Goal: Book appointment/travel/reservation

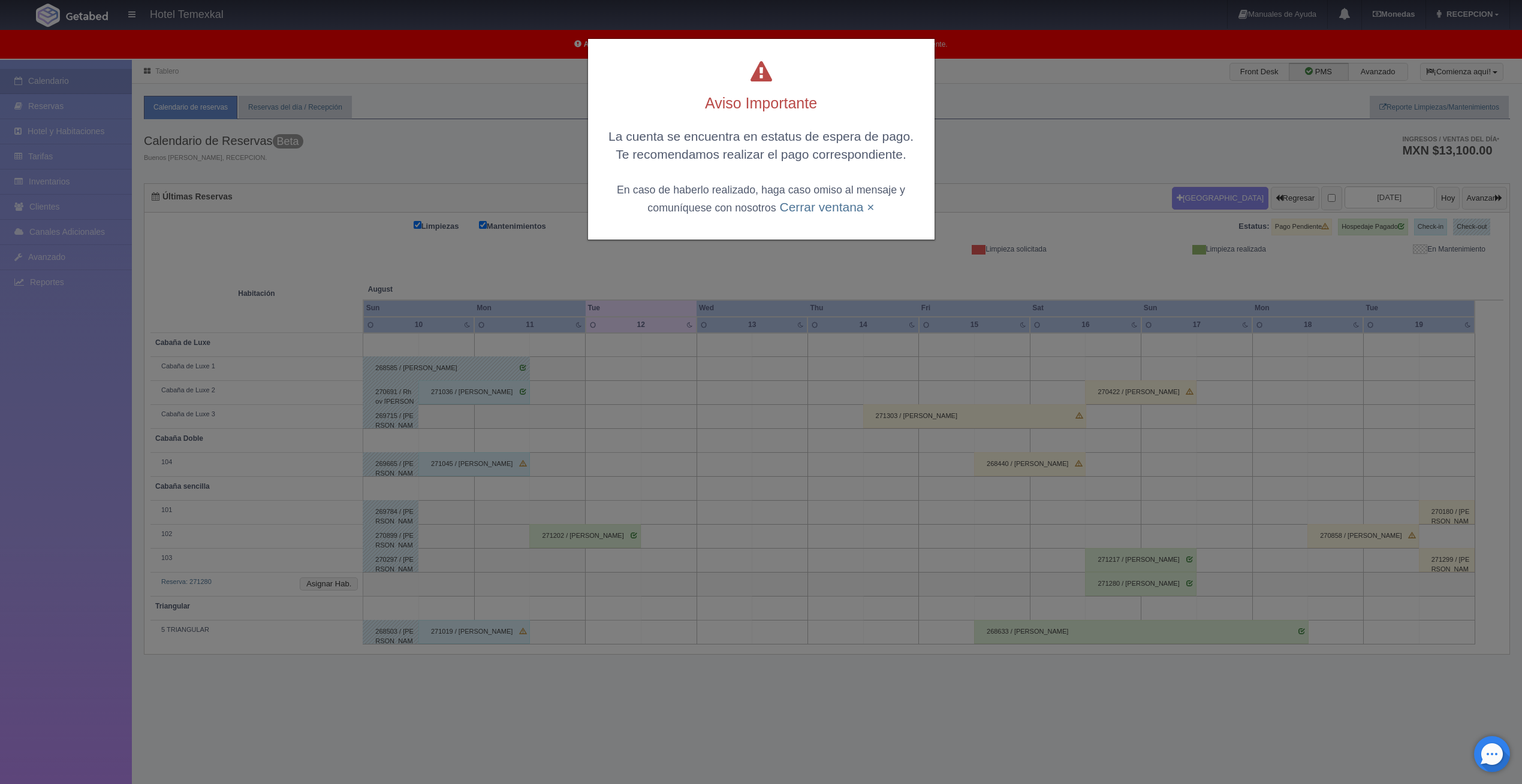
click at [813, 215] on div "La cuenta se encuentra en estatus de espera de pago. Te recomendamos realizar e…" at bounding box center [761, 171] width 322 height 88
drag, startPoint x: 812, startPoint y: 212, endPoint x: 795, endPoint y: 217, distance: 17.7
click at [803, 214] on div "La cuenta se encuentra en estatus de espera de pago. Te recomendamos realizar e…" at bounding box center [761, 171] width 322 height 88
drag, startPoint x: 795, startPoint y: 217, endPoint x: 788, endPoint y: 206, distance: 13.0
click at [788, 206] on link "Cerrar ventana ×" at bounding box center [826, 206] width 95 height 14
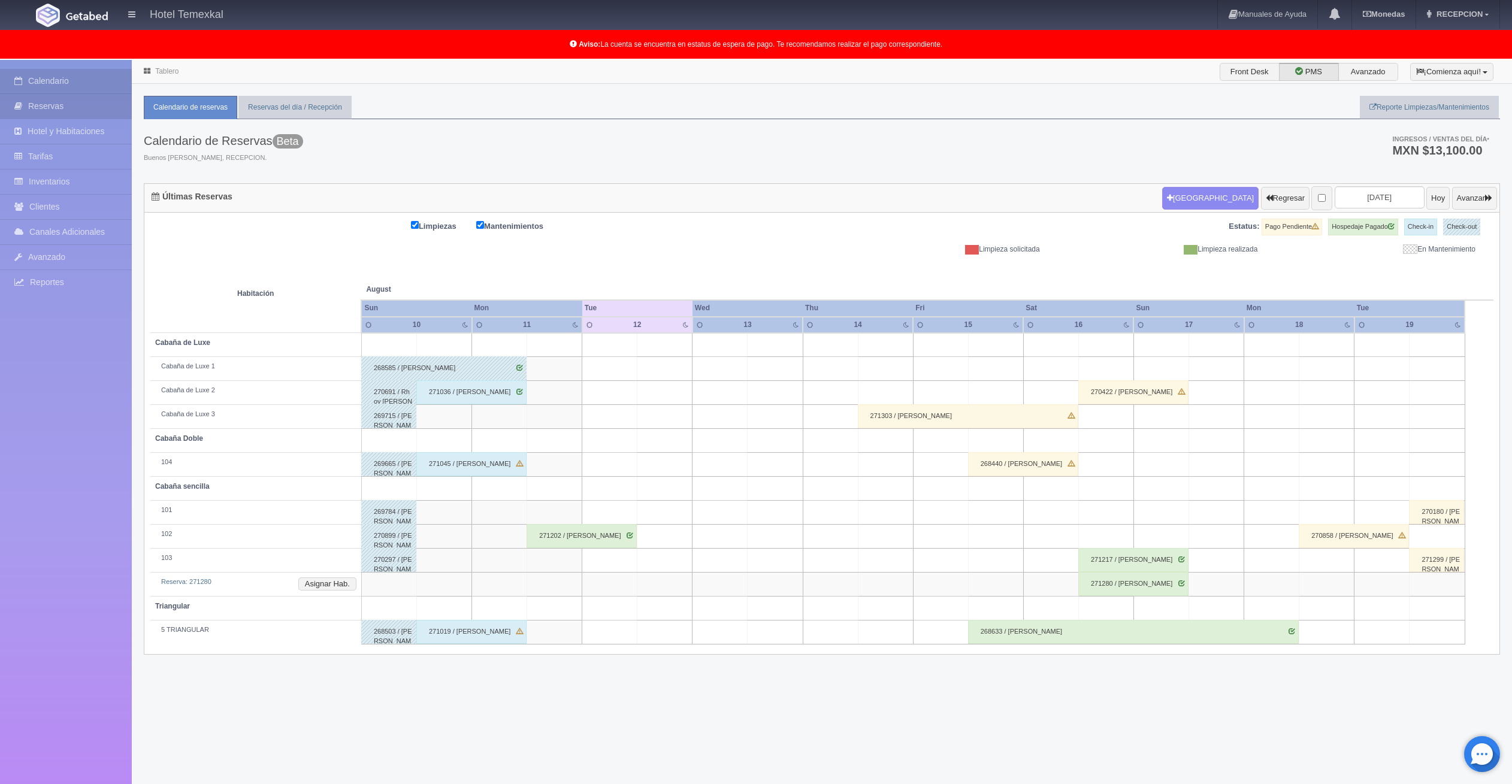
click at [108, 110] on link "Reservas" at bounding box center [65, 106] width 132 height 25
click at [1173, 191] on button "[GEOGRAPHIC_DATA]" at bounding box center [1211, 198] width 97 height 23
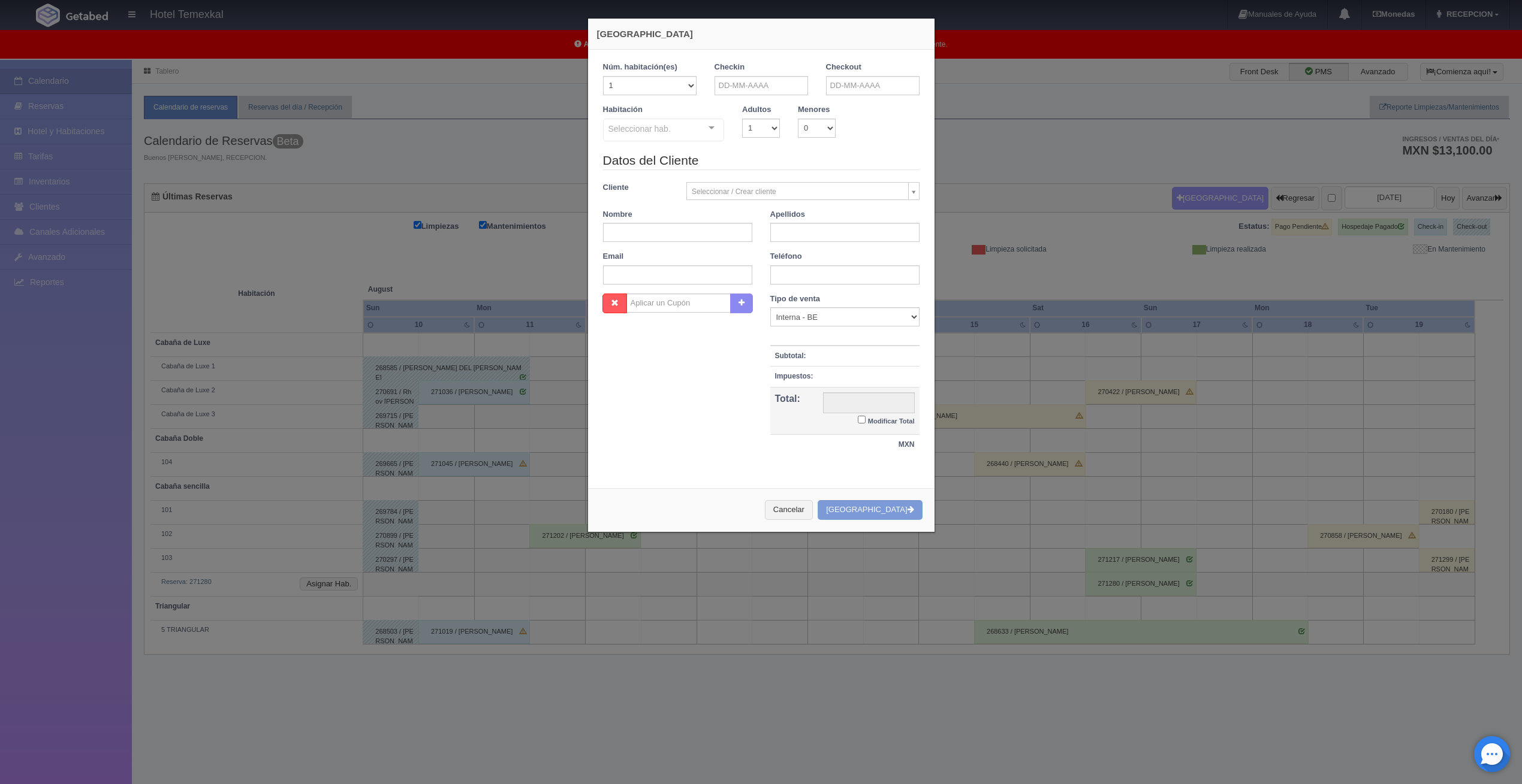
checkbox input "false"
click at [765, 93] on input "text" at bounding box center [761, 85] width 93 height 19
click at [826, 105] on span "Next" at bounding box center [822, 104] width 9 height 9
click at [816, 142] on link "6" at bounding box center [822, 142] width 16 height 17
type input "06-09-2025"
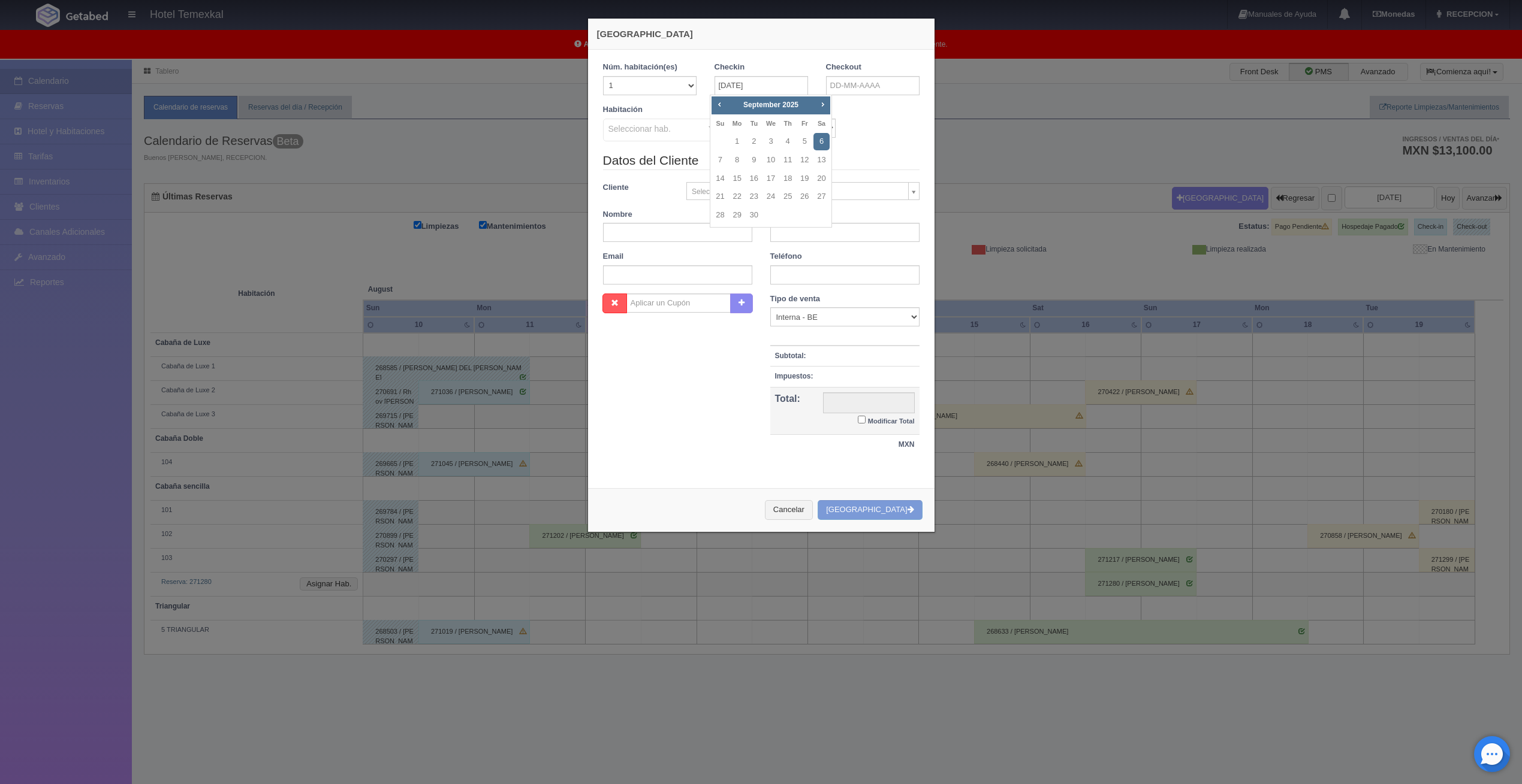
checkbox input "false"
click at [852, 89] on input "text" at bounding box center [872, 85] width 93 height 19
click at [830, 166] on link "7" at bounding box center [831, 160] width 16 height 17
type input "07-09-2025"
click at [703, 127] on div "Seleccionar hab. Cabaña sencilla Cabaña sencilla - Sin asignar 101 102 103 Tria…" at bounding box center [663, 131] width 122 height 24
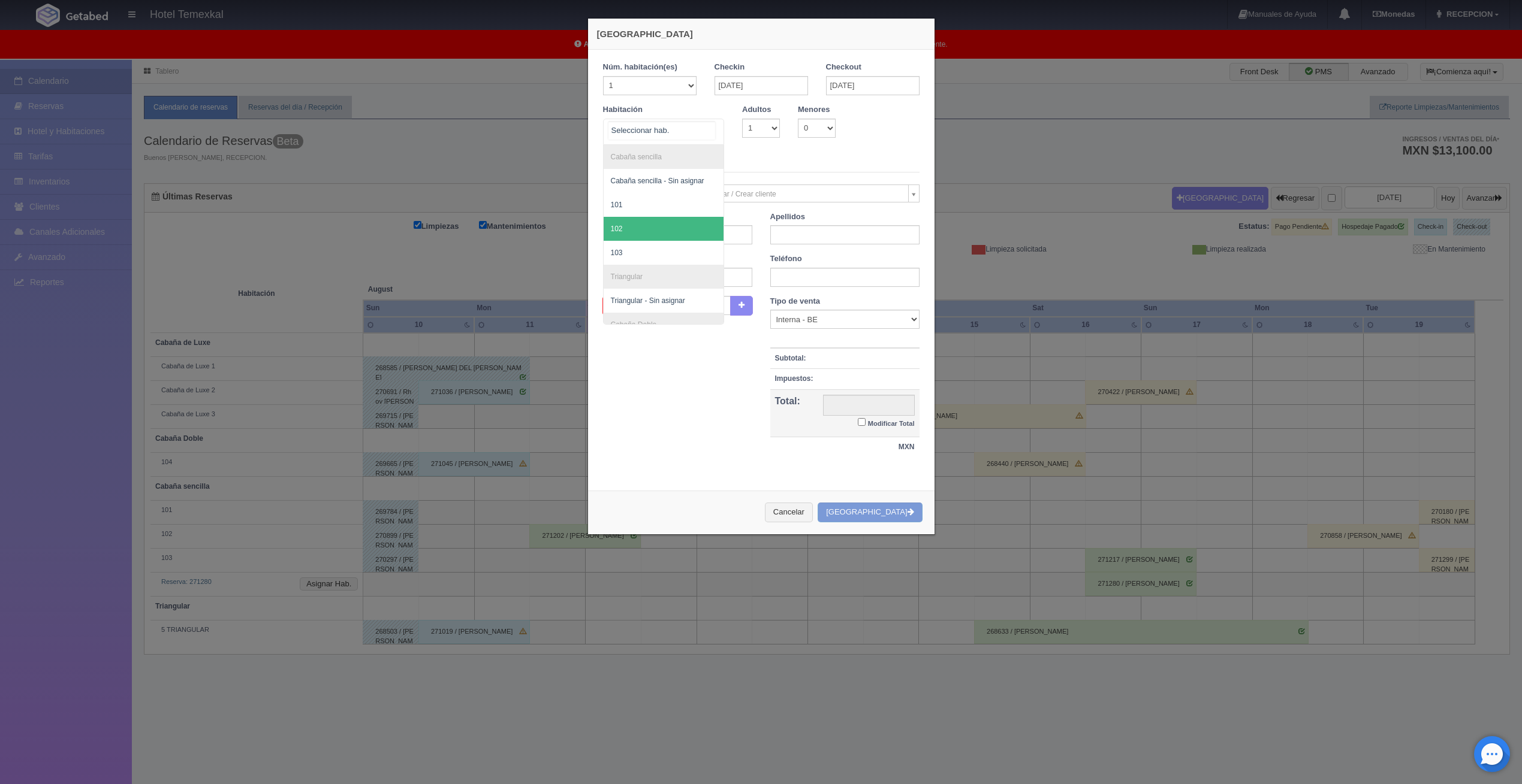
scroll to position [180, 0]
click at [659, 266] on span "Cabaña de Luxe 1" at bounding box center [640, 264] width 59 height 9
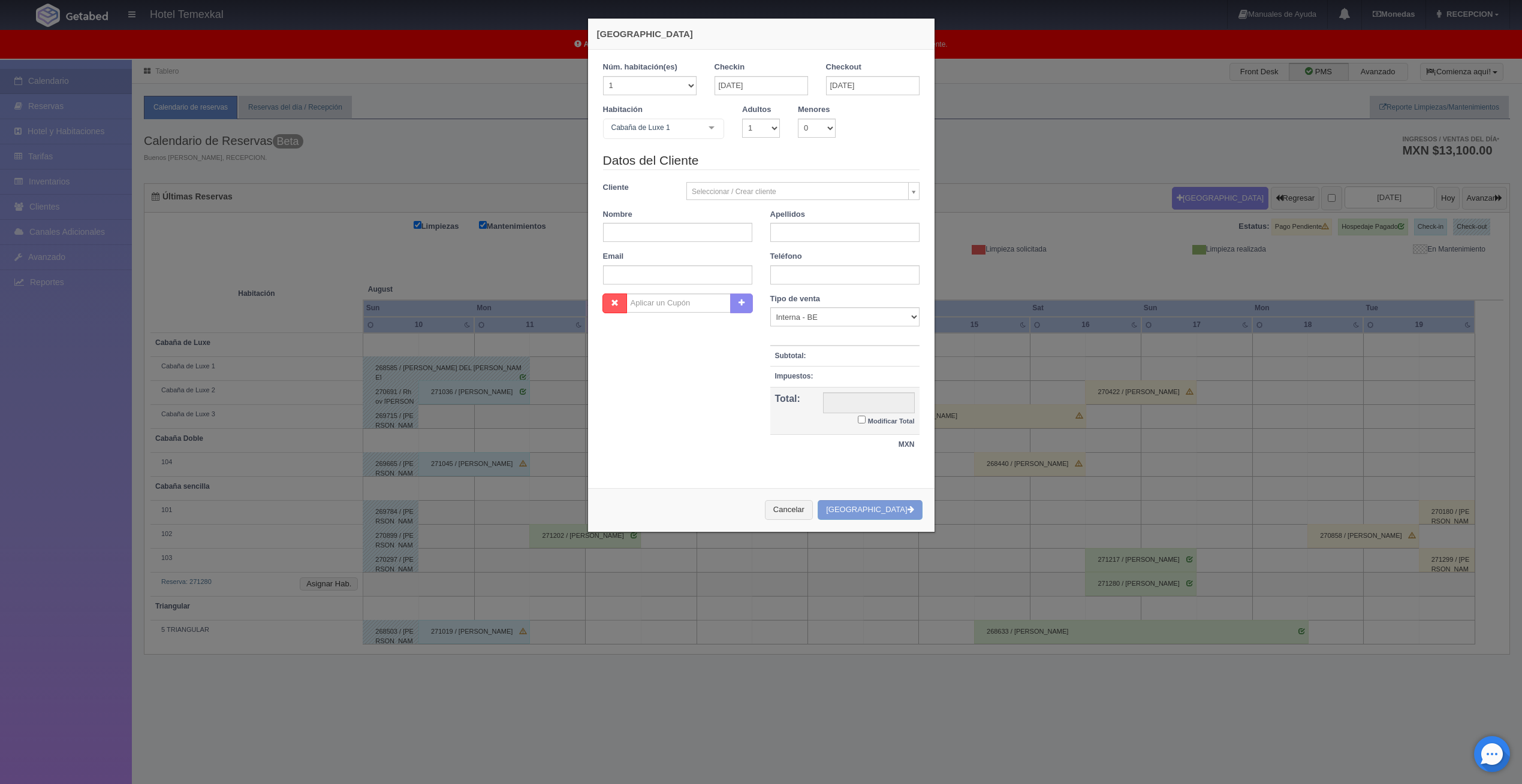
checkbox input "false"
click at [655, 235] on div "Datos del Cliente Cliente Seleccionar / Crear cliente Nuevo Cliente Aaron gil A…" at bounding box center [761, 223] width 335 height 142
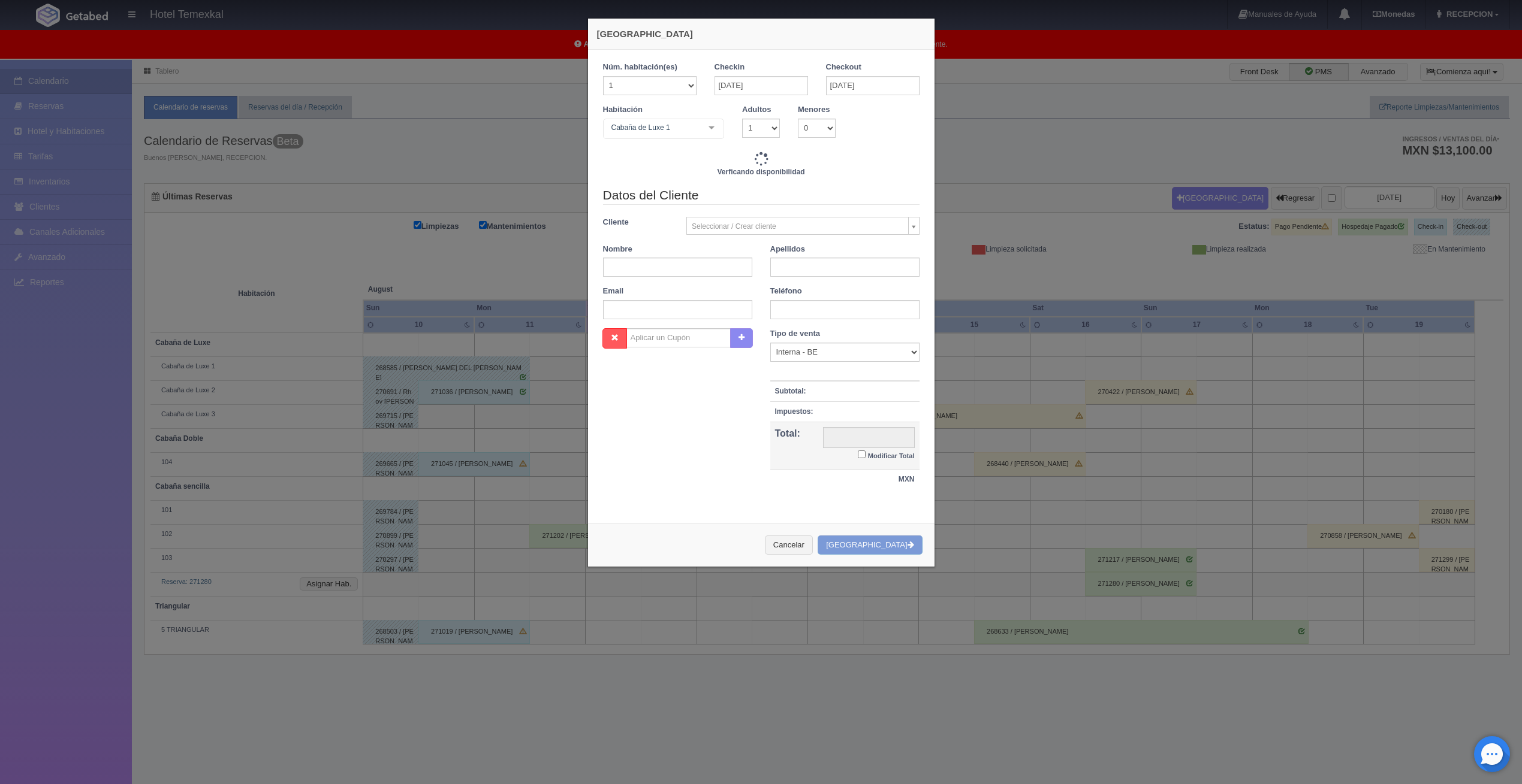
type input "7000.00"
checkbox input "false"
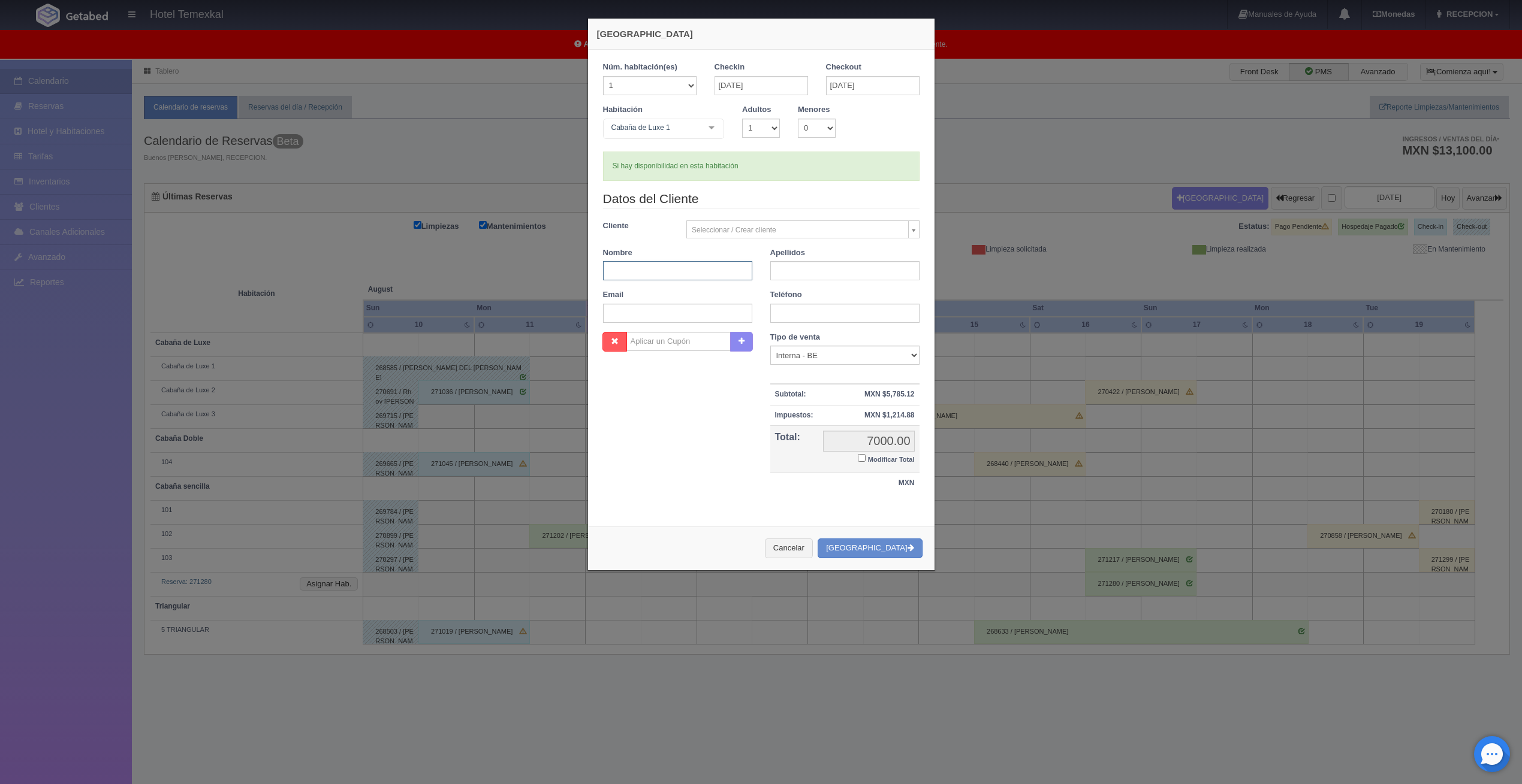
click at [624, 275] on input "text" at bounding box center [678, 270] width 149 height 19
type input "DIANA"
click at [831, 271] on input "text" at bounding box center [845, 270] width 149 height 19
type input "CORONEL"
click at [858, 460] on input "Modificar Total" at bounding box center [861, 457] width 8 height 8
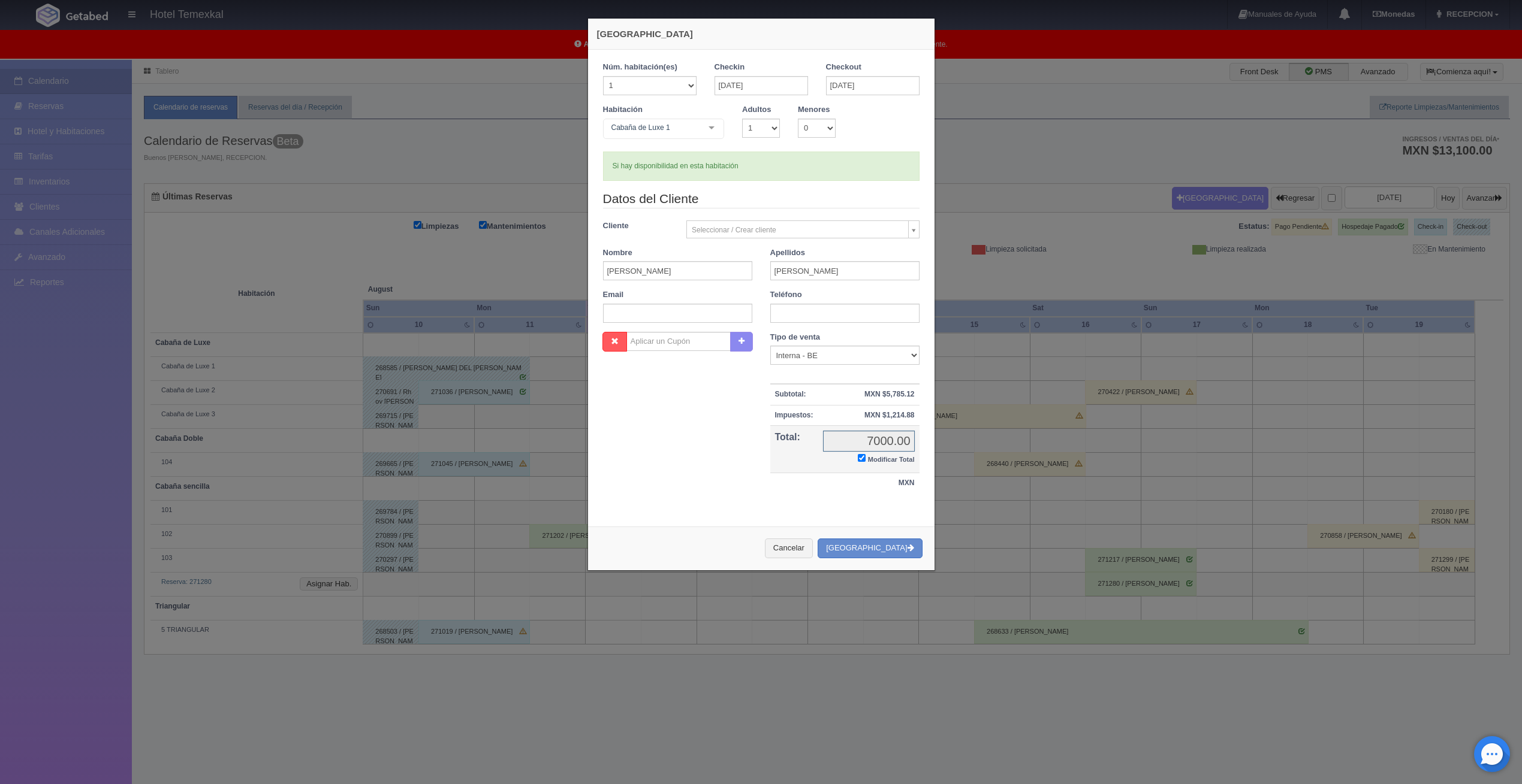
checkbox input "true"
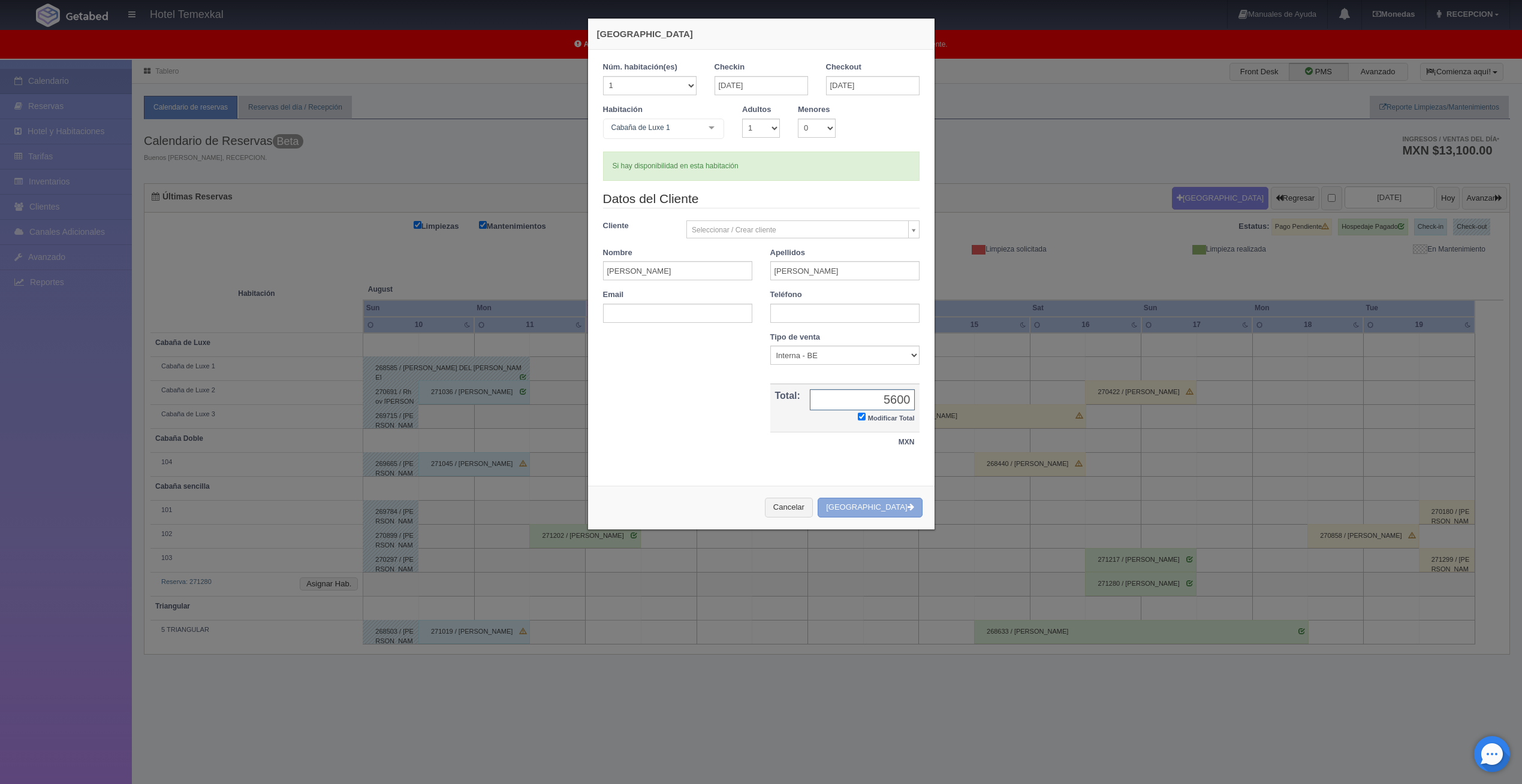
type input "5600"
click at [881, 508] on button "[GEOGRAPHIC_DATA]" at bounding box center [870, 508] width 105 height 20
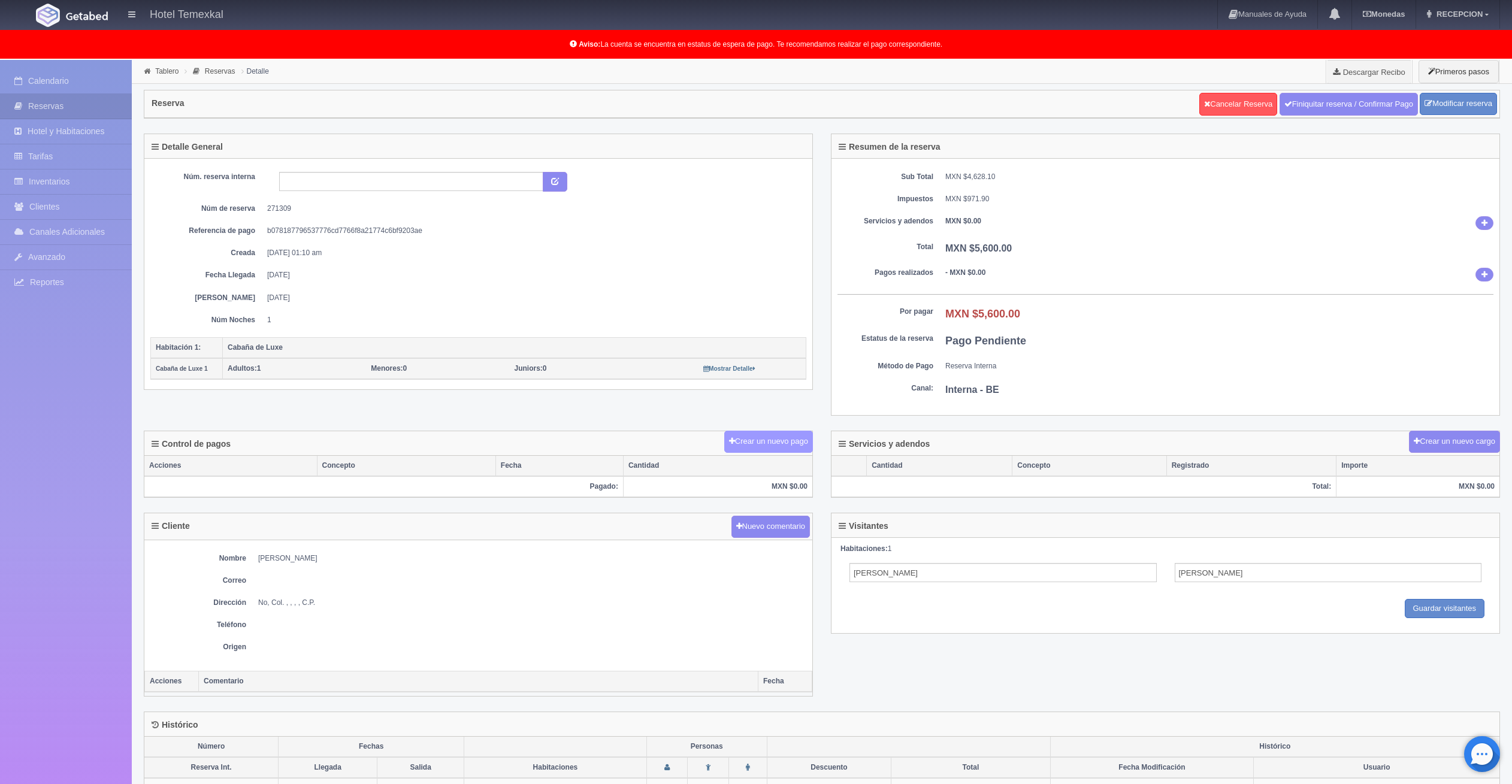
click at [769, 434] on button "Crear un nuevo pago" at bounding box center [768, 441] width 89 height 22
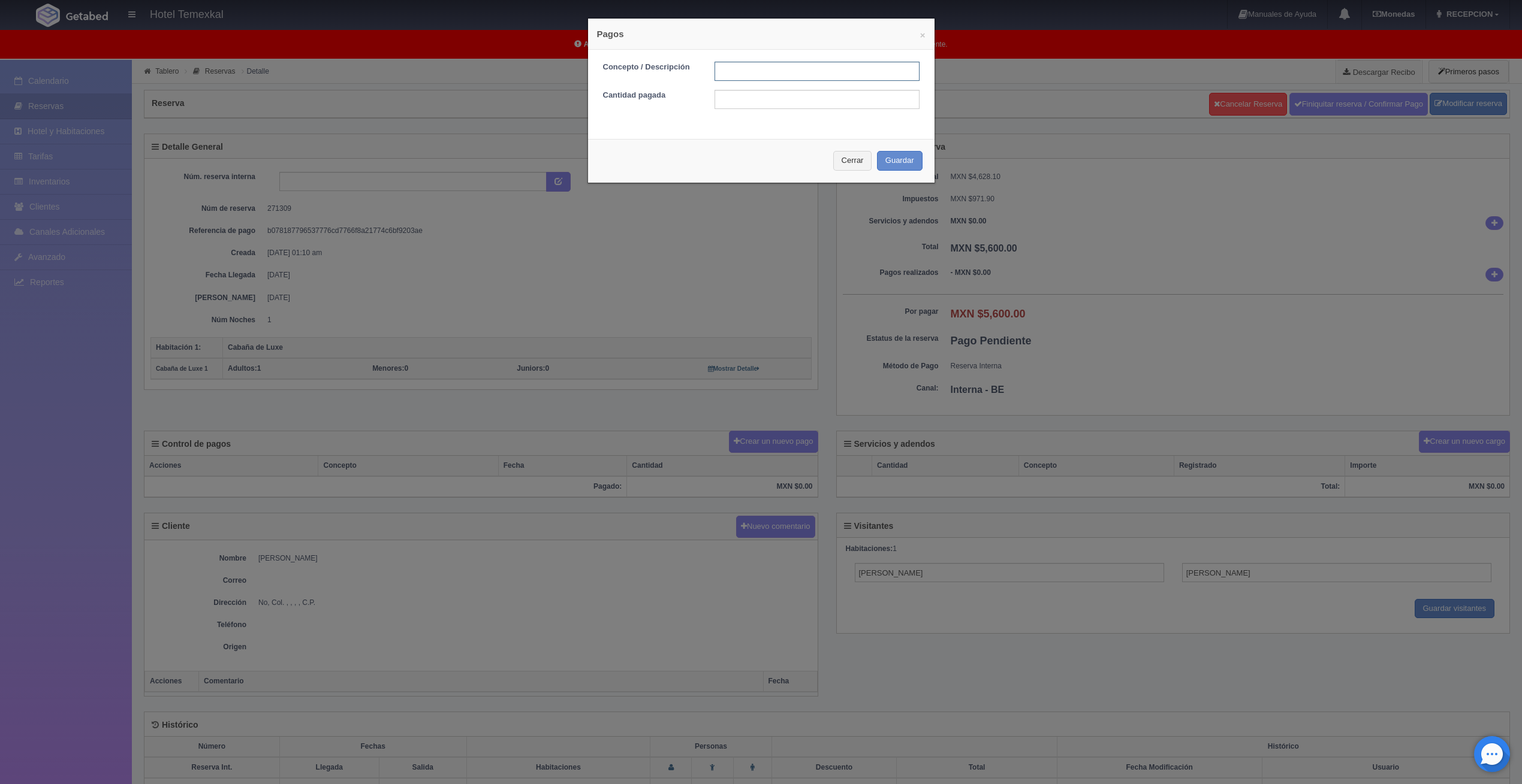
click at [727, 77] on input "text" at bounding box center [817, 71] width 205 height 19
click at [733, 72] on input "text" at bounding box center [817, 71] width 205 height 19
click at [733, 71] on input "text" at bounding box center [817, 71] width 205 height 19
click at [696, 52] on div "Concepto / Descripción Cantidad pagada" at bounding box center [761, 90] width 347 height 80
click at [727, 69] on input "text" at bounding box center [817, 71] width 205 height 19
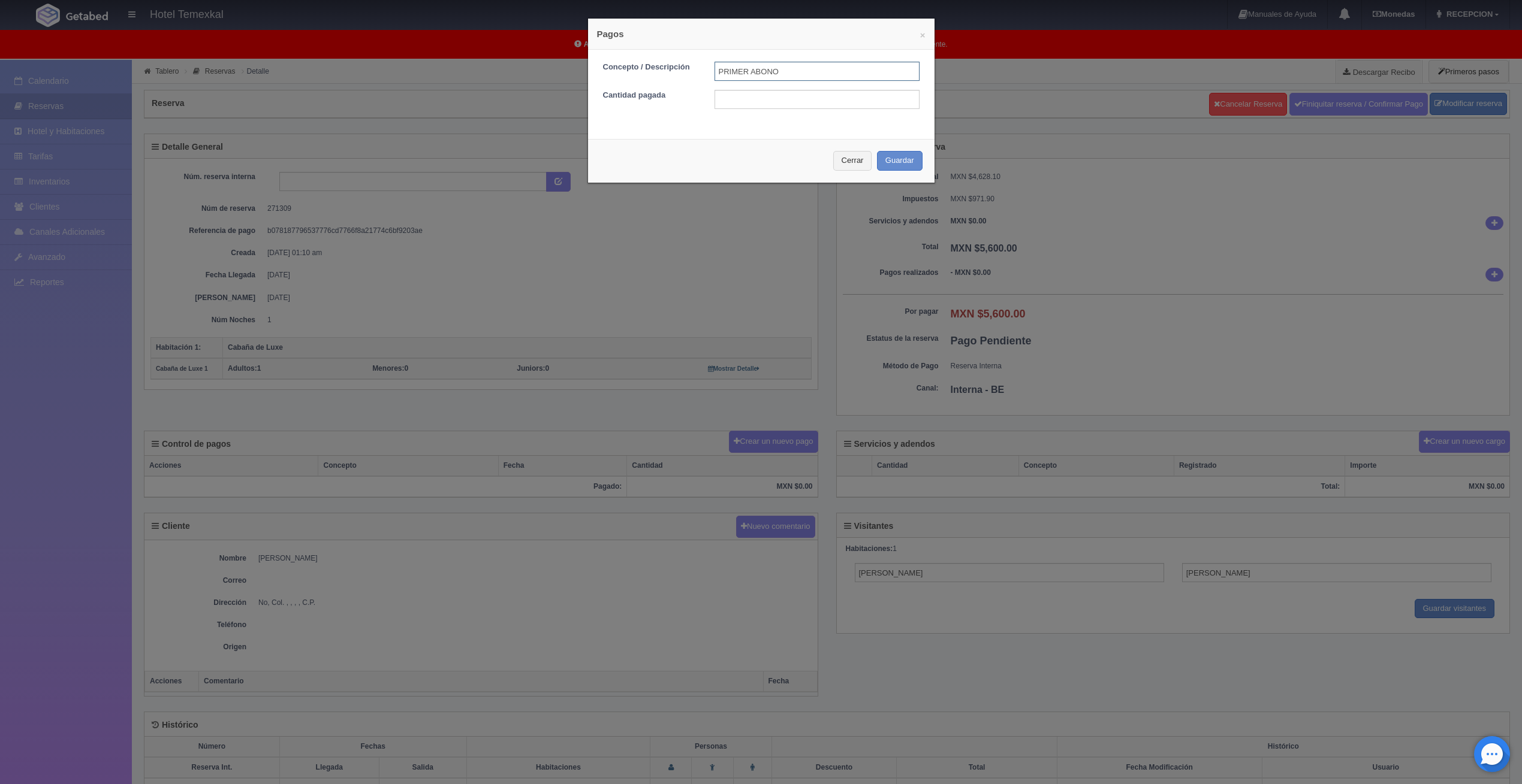
type input "PRIMER ABONO"
click at [740, 95] on input "text" at bounding box center [817, 99] width 205 height 19
click at [740, 98] on input "text" at bounding box center [817, 99] width 205 height 19
click at [737, 100] on input "text" at bounding box center [817, 99] width 205 height 19
click at [728, 100] on input "text" at bounding box center [817, 99] width 205 height 19
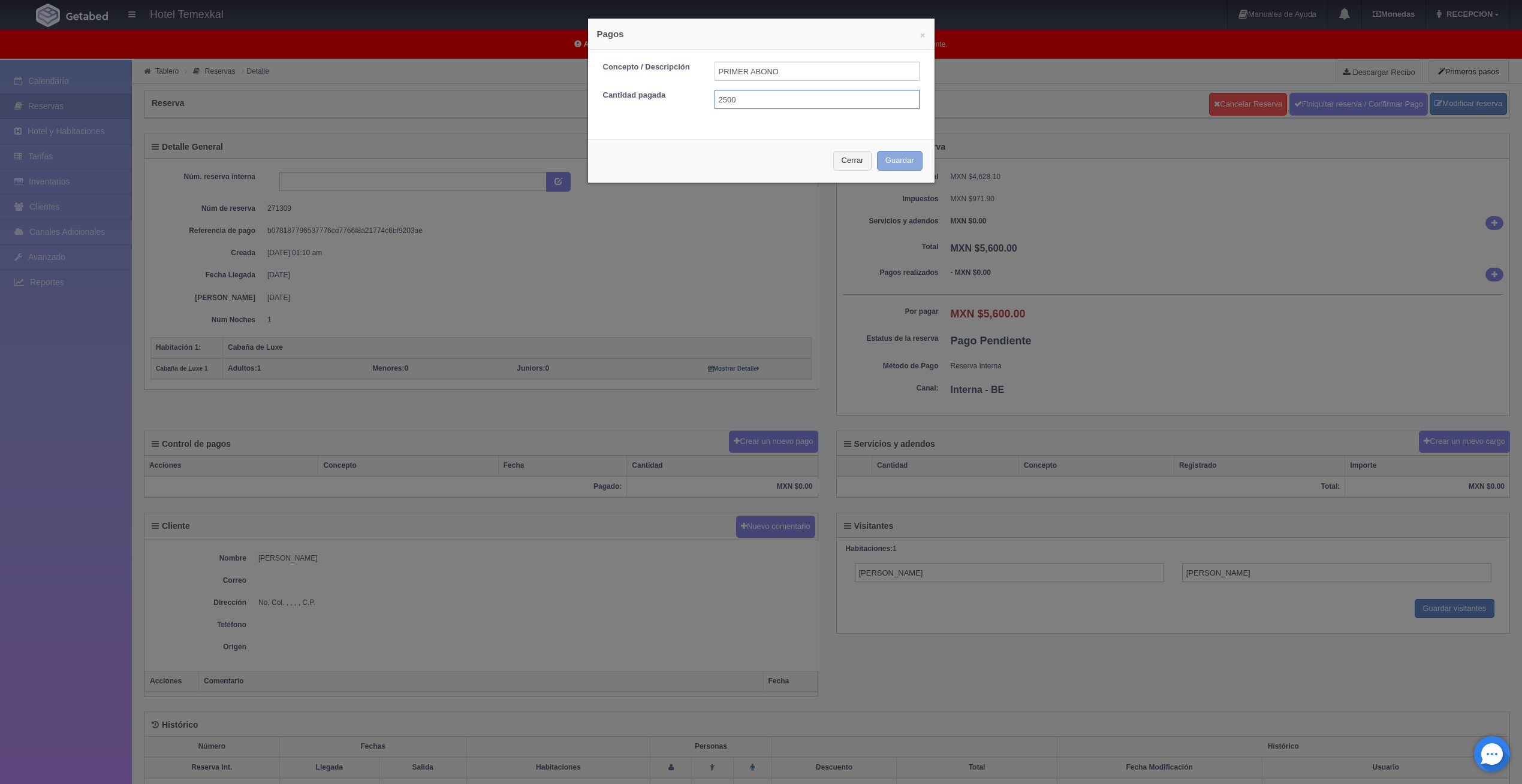
type input "2500"
click at [883, 154] on button "Guardar" at bounding box center [900, 161] width 46 height 20
